Goal: Task Accomplishment & Management: Manage account settings

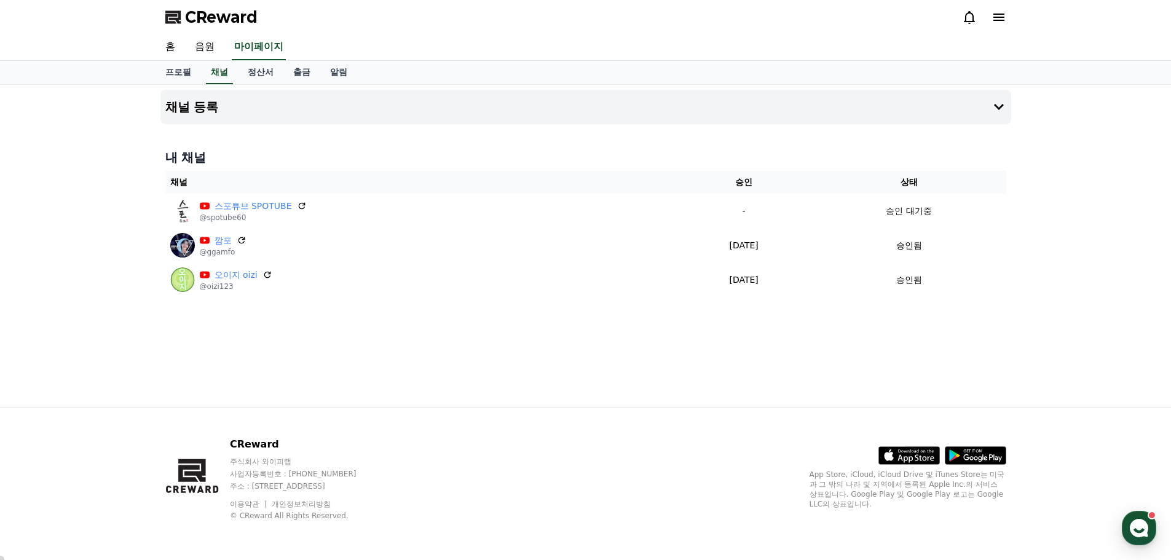
click at [534, 366] on div "채널 등록 내 채널 채널 승인 상태 스포튜브 SPOTUBE @spotube60 - 승인 대기중 깜포 @ggamfo [DATE] 08-26 승인…" at bounding box center [586, 246] width 861 height 322
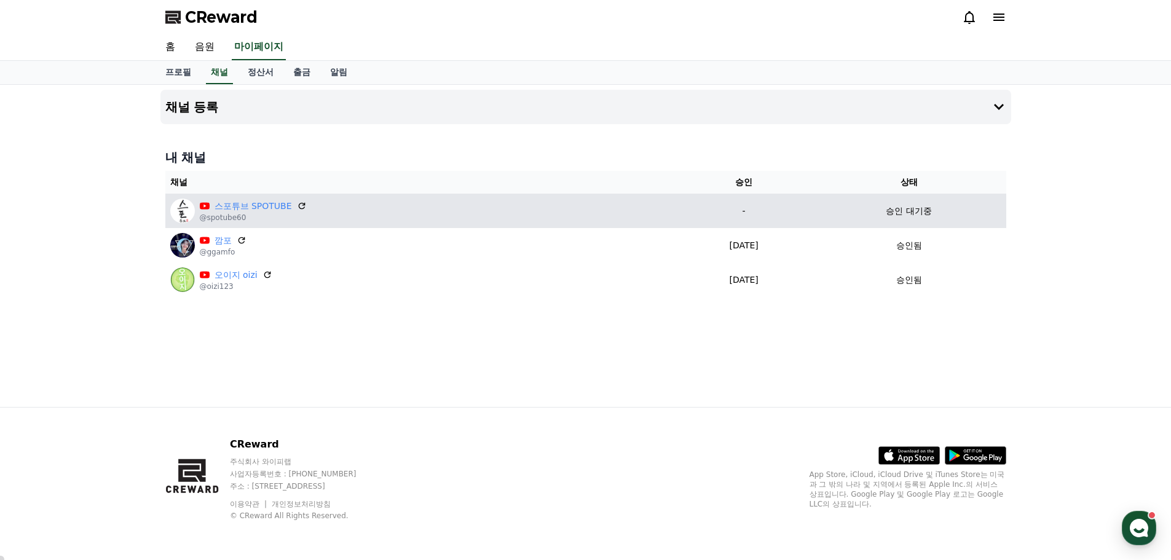
click at [733, 208] on p "-" at bounding box center [744, 211] width 126 height 13
drag, startPoint x: 801, startPoint y: 217, endPoint x: 703, endPoint y: 213, distance: 98.5
click at [703, 213] on p "-" at bounding box center [744, 211] width 126 height 13
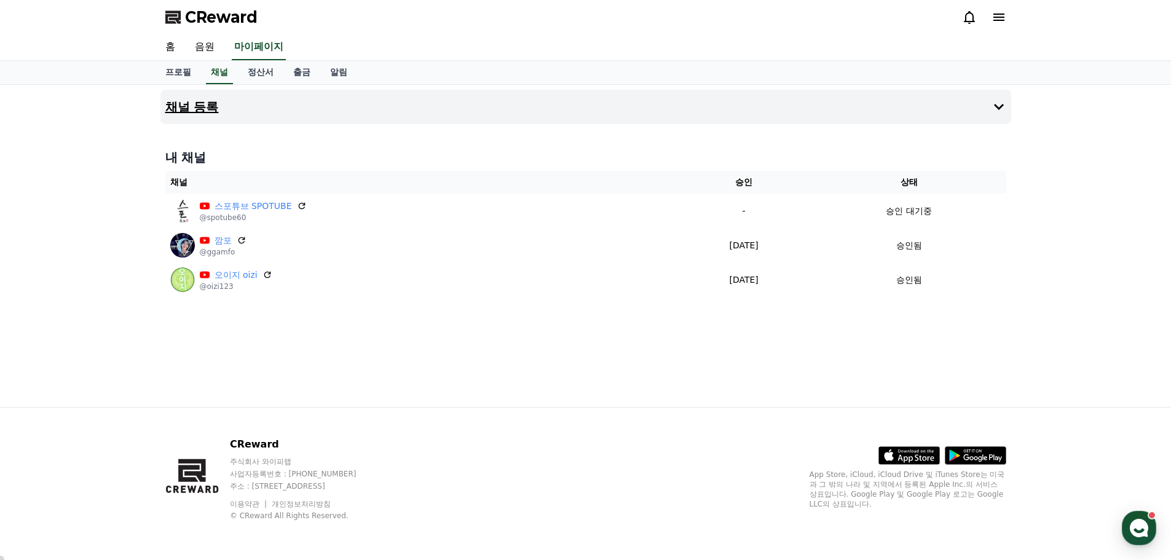
click at [1003, 111] on icon at bounding box center [999, 107] width 15 height 15
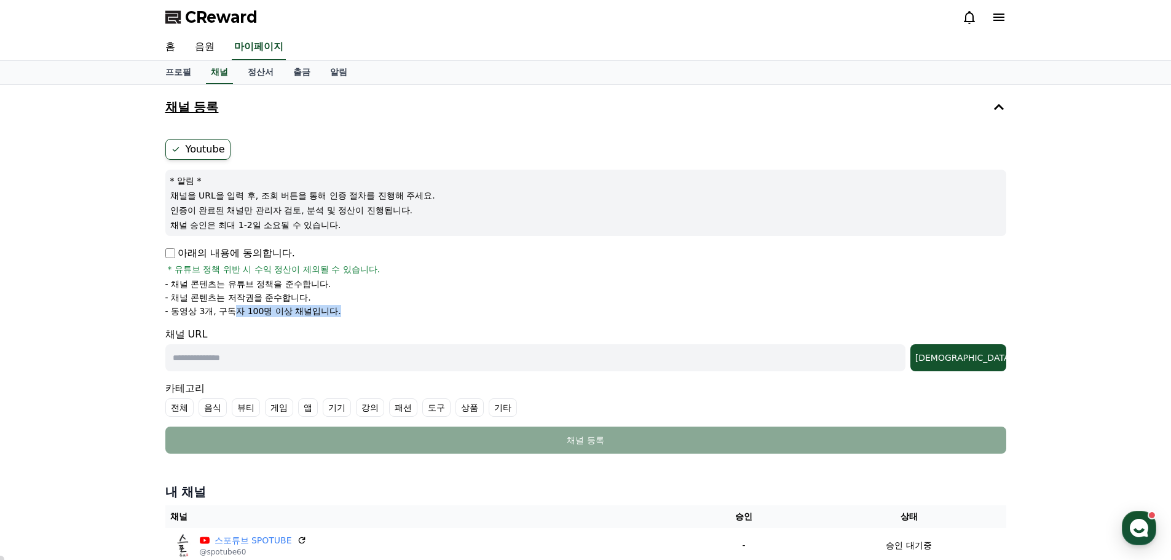
drag, startPoint x: 240, startPoint y: 310, endPoint x: 345, endPoint y: 307, distance: 105.2
click at [345, 307] on li "- 동영상 3개, 구독자 100명 이상 채널입니다." at bounding box center [585, 311] width 841 height 12
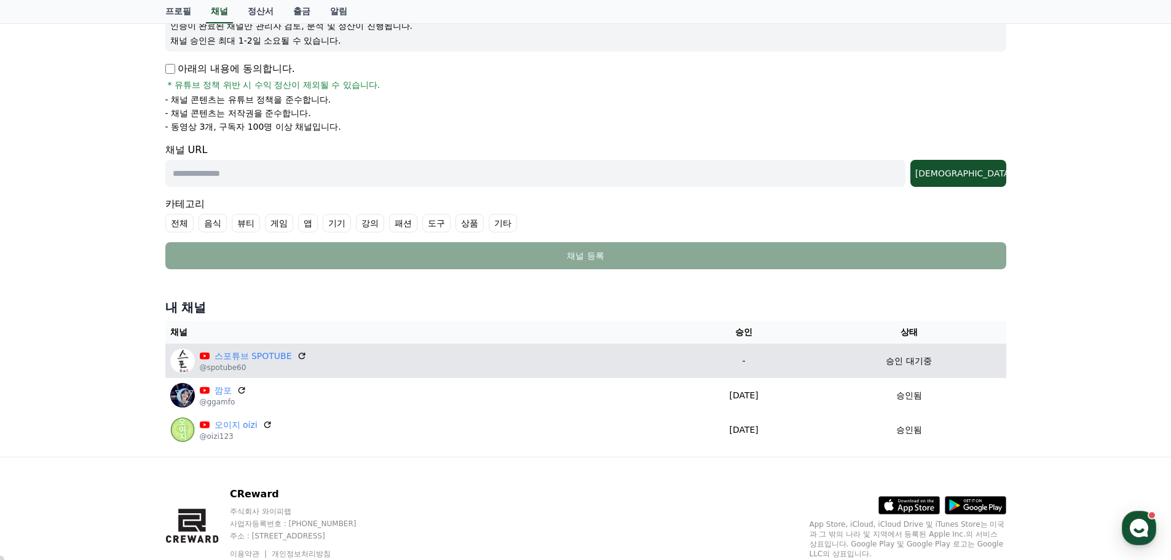
click at [185, 360] on img at bounding box center [182, 361] width 25 height 25
click at [225, 366] on p "@spotube60" at bounding box center [253, 368] width 107 height 10
click at [743, 358] on p "-" at bounding box center [744, 361] width 126 height 13
click at [727, 360] on p "-" at bounding box center [744, 361] width 126 height 13
click at [912, 359] on p "승인 대기중" at bounding box center [909, 361] width 46 height 13
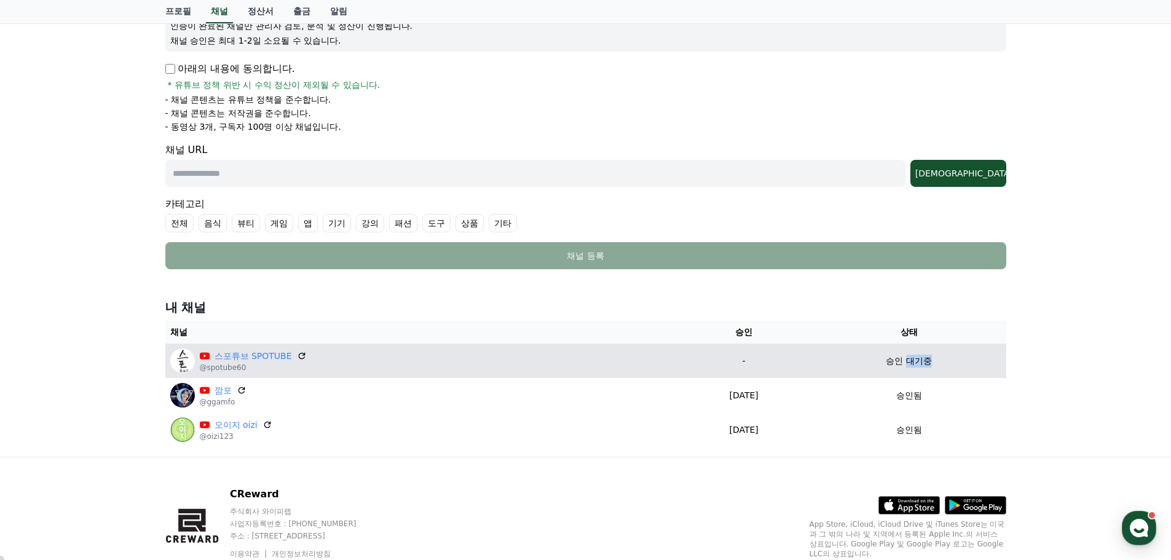
click at [911, 359] on p "승인 대기중" at bounding box center [909, 361] width 46 height 13
click at [807, 359] on p "-" at bounding box center [744, 361] width 126 height 13
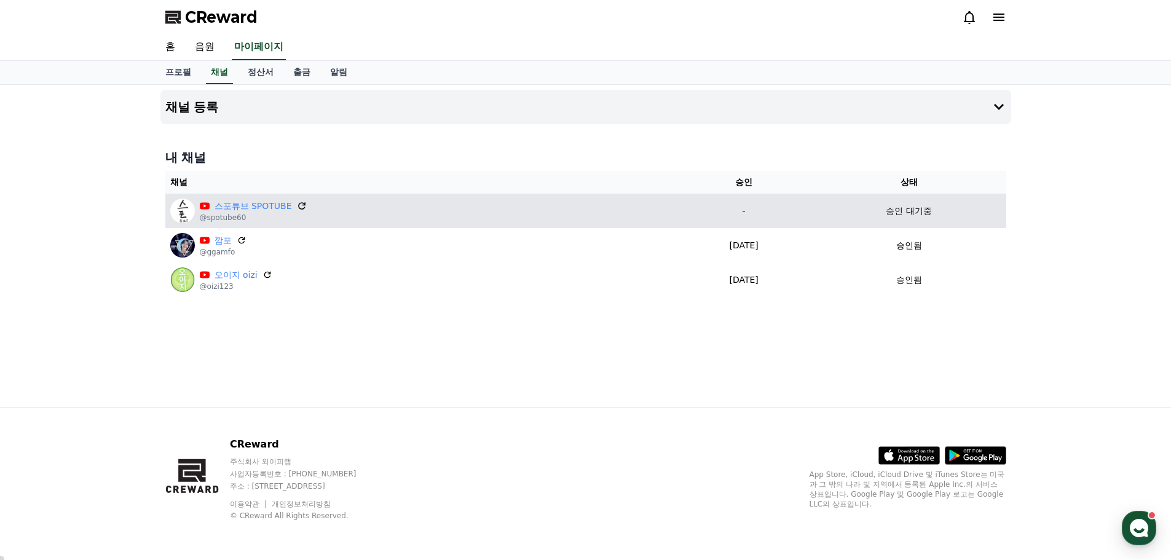
click at [298, 203] on icon at bounding box center [301, 205] width 7 height 7
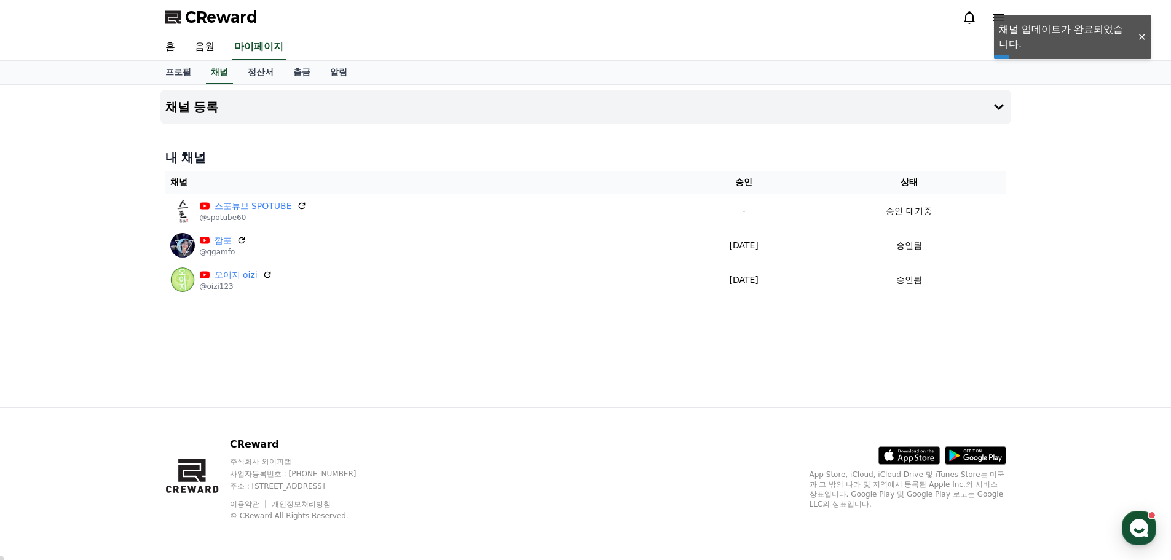
click at [585, 360] on div "채널 등록 내 채널 채널 승인 상태 스포튜브 SPOTUBE @spotube60 - 승인 대기중 깜포 @ggamfo 2025-08-26 08-2…" at bounding box center [586, 246] width 861 height 322
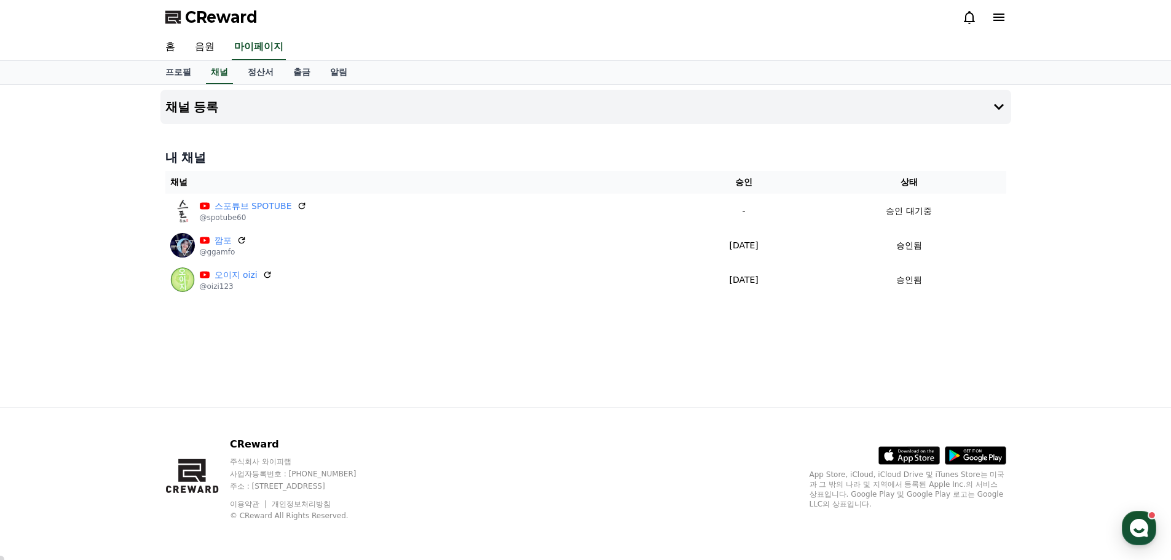
click at [351, 349] on div "채널 등록 내 채널 채널 승인 상태 스포튜브 SPOTUBE @spotube60 - 승인 대기중 깜포 @ggamfo 2025-08-26 08-2…" at bounding box center [586, 246] width 861 height 322
click at [394, 360] on div "채널 등록 내 채널 채널 승인 상태 스포튜브 SPOTUBE @spotube60 - 승인 대기중 깜포 @ggamfo 2025-08-26 08-2…" at bounding box center [586, 246] width 861 height 322
click at [578, 331] on div "채널 등록 내 채널 채널 승인 상태 스포튜브 SPOTUBE @spotube60 - 승인 대기중 깜포 @ggamfo [DATE] 08-26 승인…" at bounding box center [586, 246] width 861 height 322
click at [177, 46] on link "홈" at bounding box center [171, 47] width 30 height 26
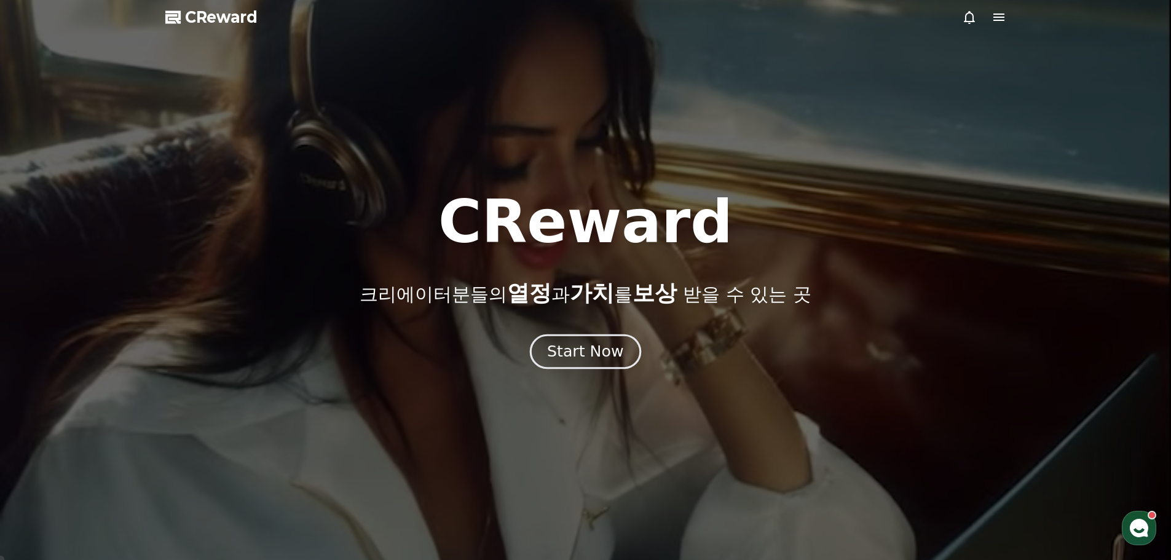
click at [597, 351] on div "Start Now" at bounding box center [585, 351] width 76 height 21
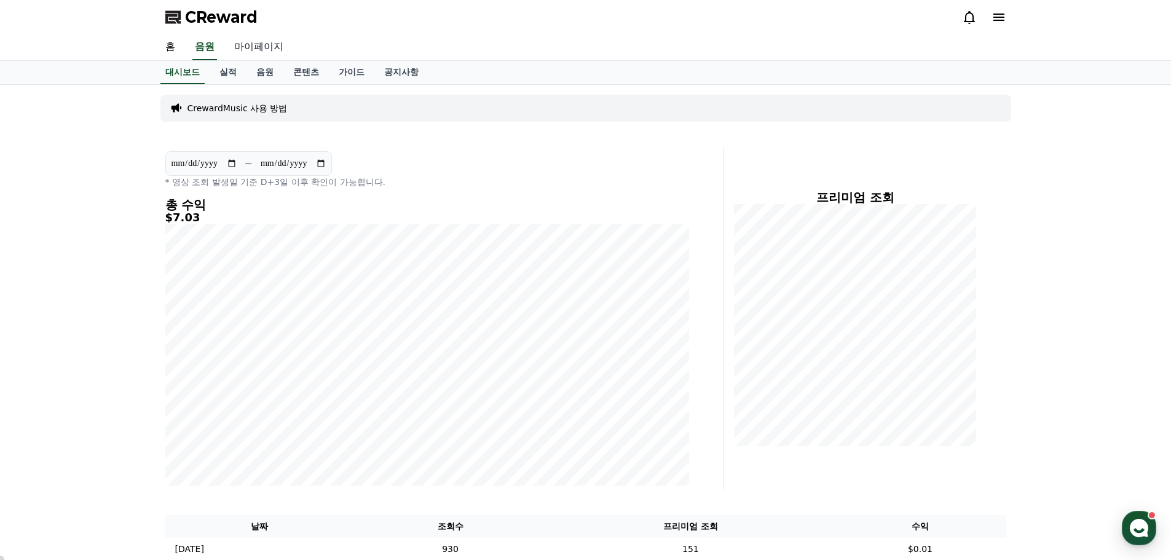
click at [252, 47] on link "마이페이지" at bounding box center [258, 47] width 69 height 26
select select "**********"
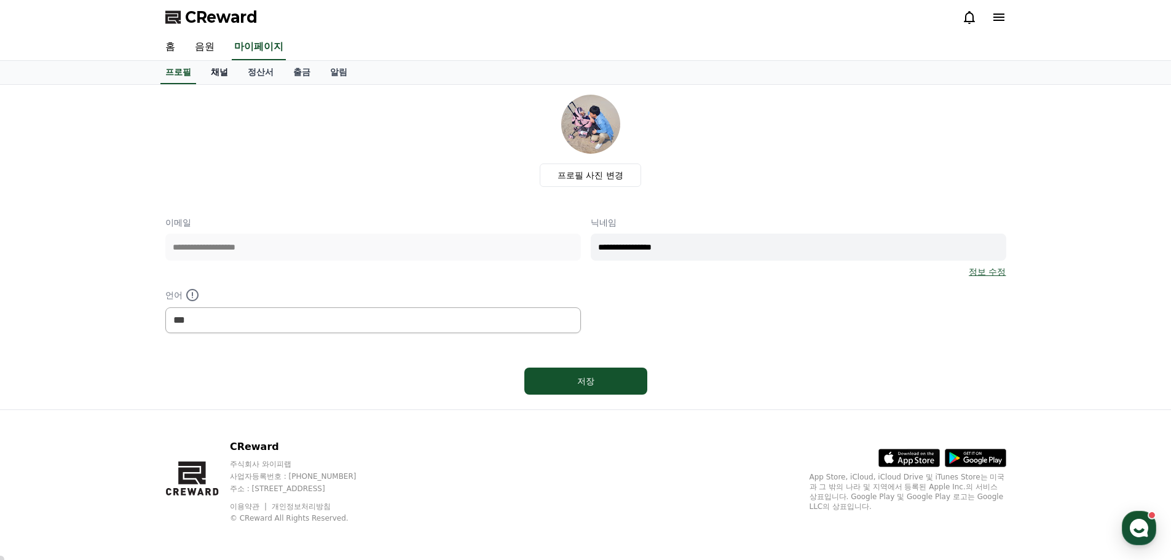
click at [224, 71] on link "채널" at bounding box center [219, 72] width 37 height 23
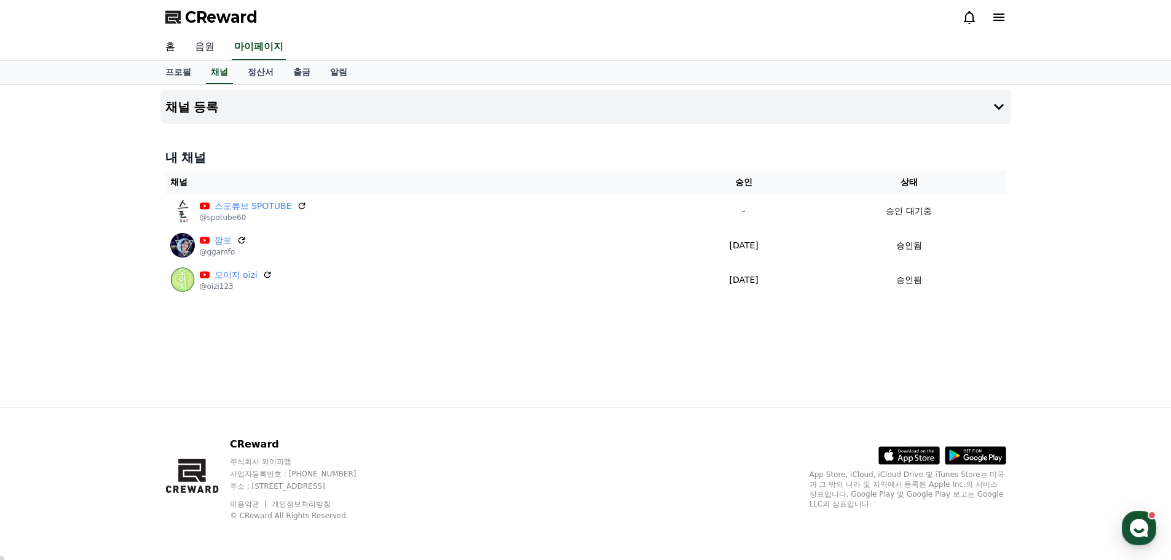
click at [197, 42] on link "음원" at bounding box center [204, 47] width 39 height 26
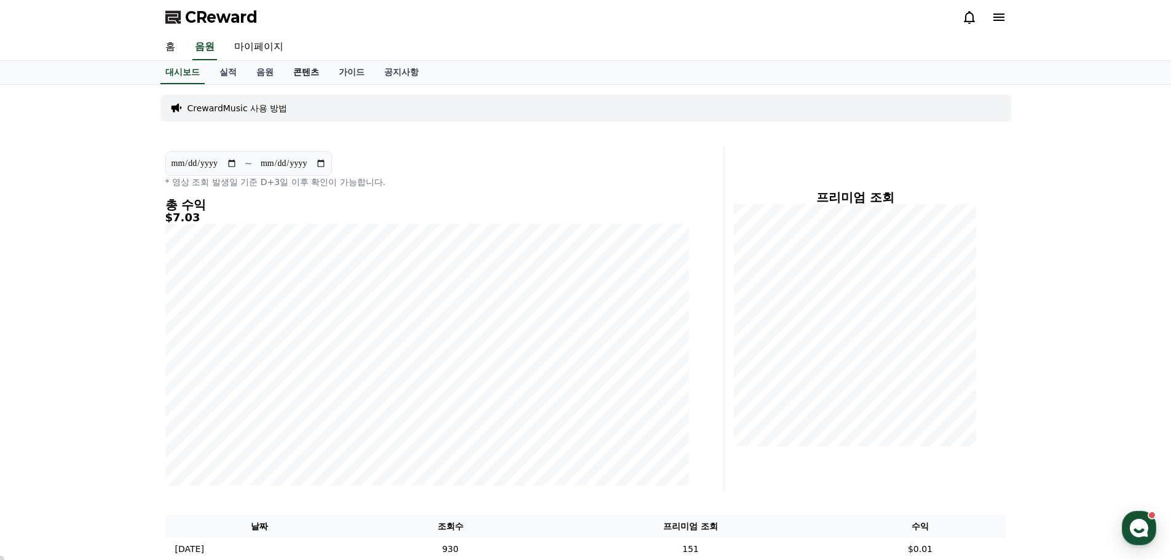
click at [317, 71] on link "콘텐츠" at bounding box center [306, 72] width 46 height 23
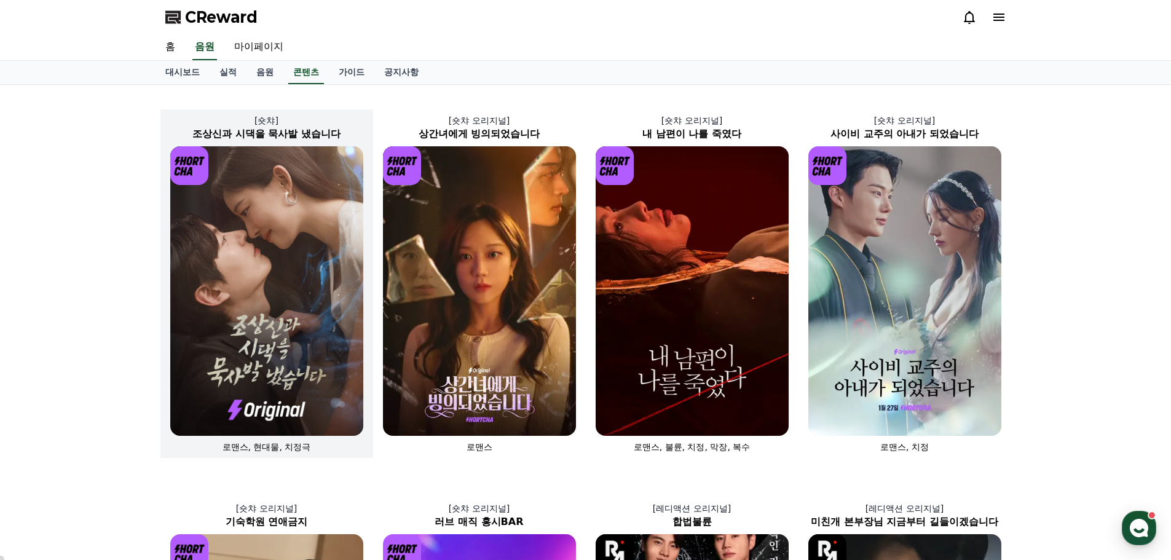
click at [276, 261] on img at bounding box center [266, 291] width 193 height 290
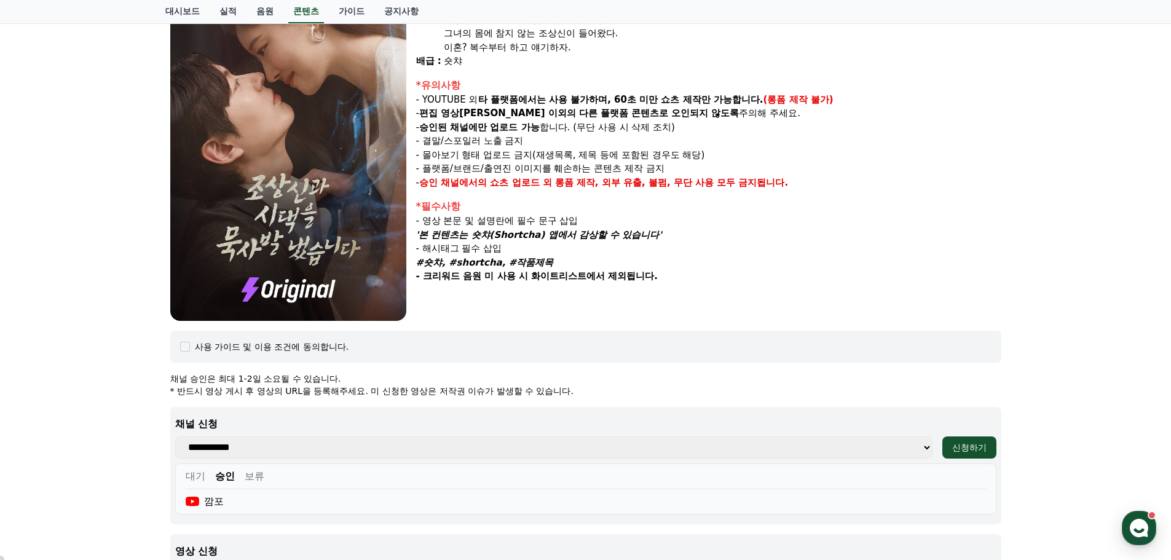
scroll to position [430, 0]
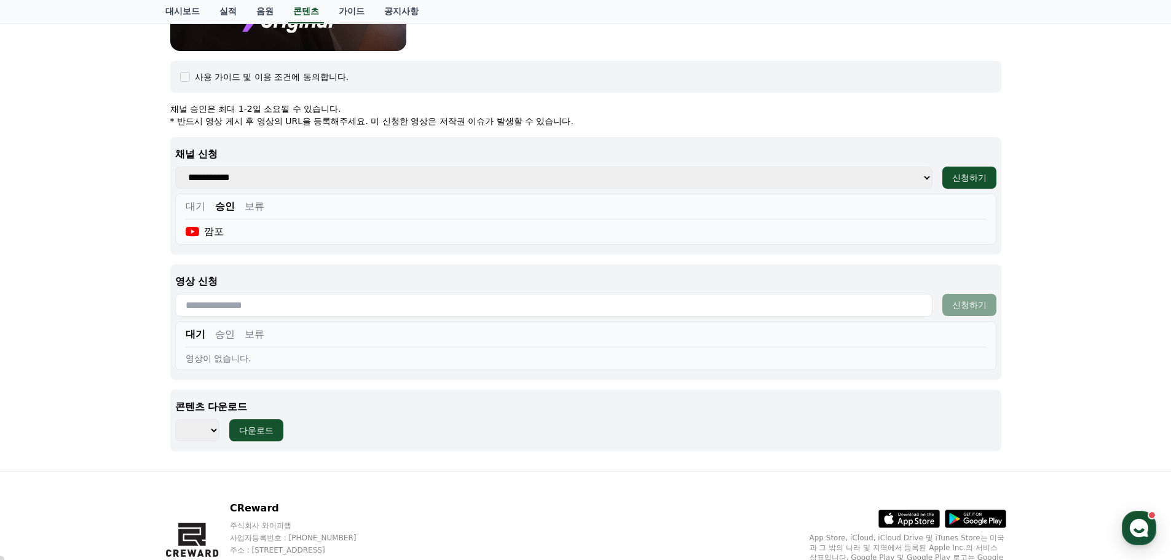
click at [222, 334] on button "승인" at bounding box center [225, 334] width 20 height 15
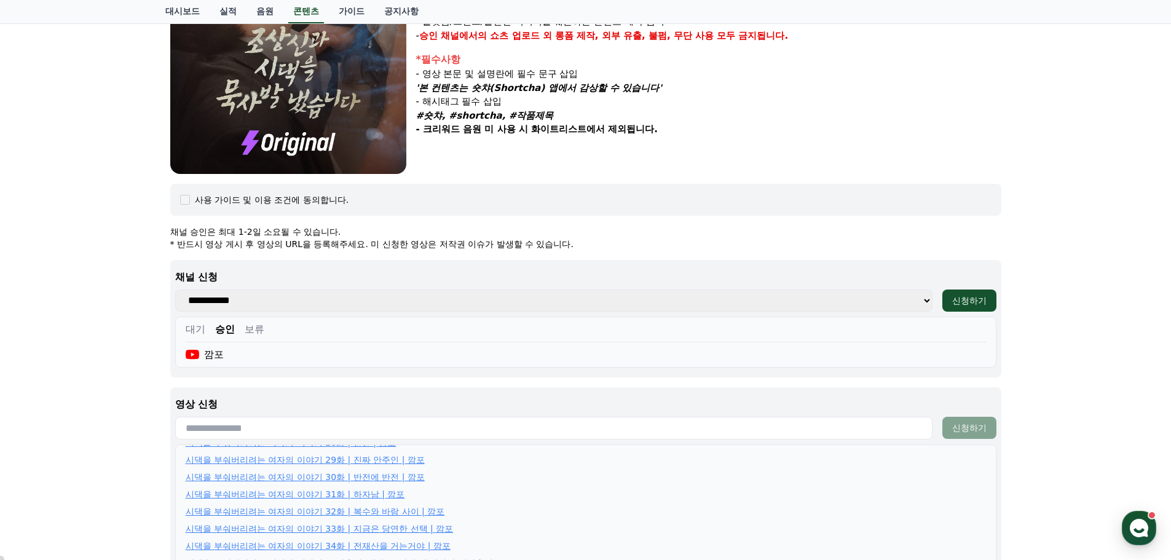
scroll to position [593, 0]
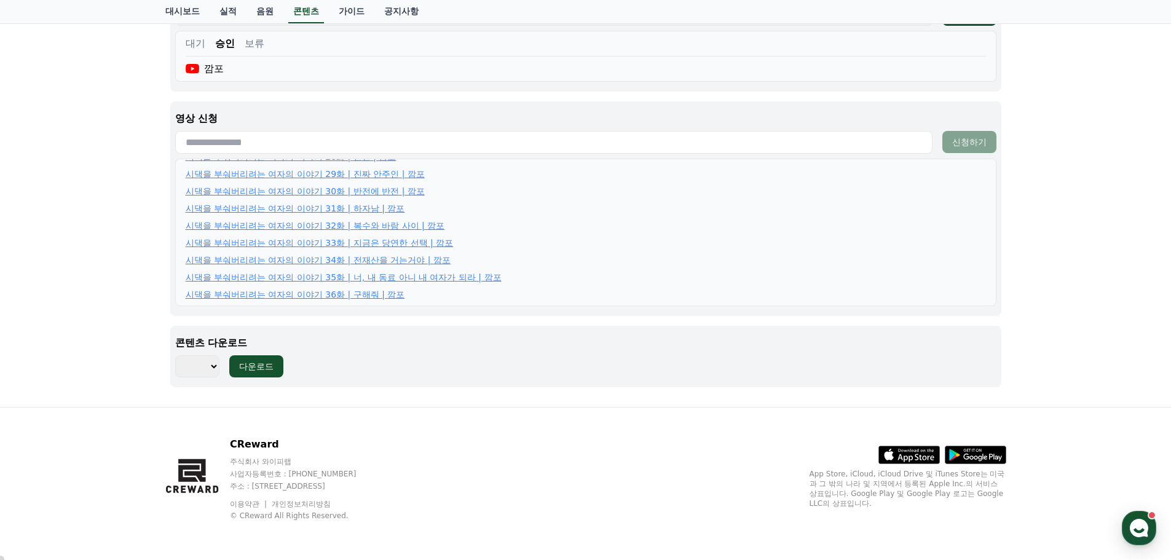
click at [194, 362] on select "*** *** *** *** *** *** *** *** *** *** *** *** *** *** *** *** *** *** *** ***…" at bounding box center [197, 366] width 44 height 22
select select "**********"
click at [175, 355] on select "*** *** *** *** *** *** *** *** *** *** *** *** *** *** *** *** *** *** *** ***…" at bounding box center [197, 366] width 44 height 22
click at [266, 358] on button "다운로드" at bounding box center [256, 366] width 54 height 22
